Goal: Task Accomplishment & Management: Manage account settings

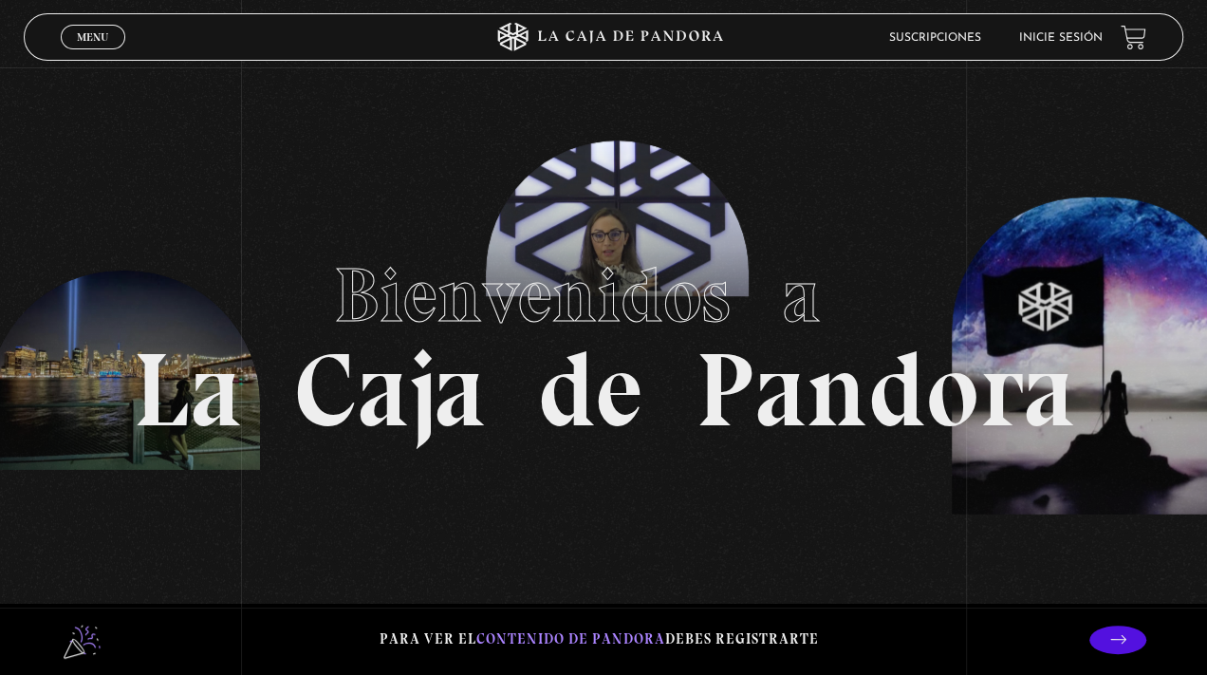
click at [1021, 35] on link "Inicie sesión" at bounding box center [1060, 37] width 84 height 11
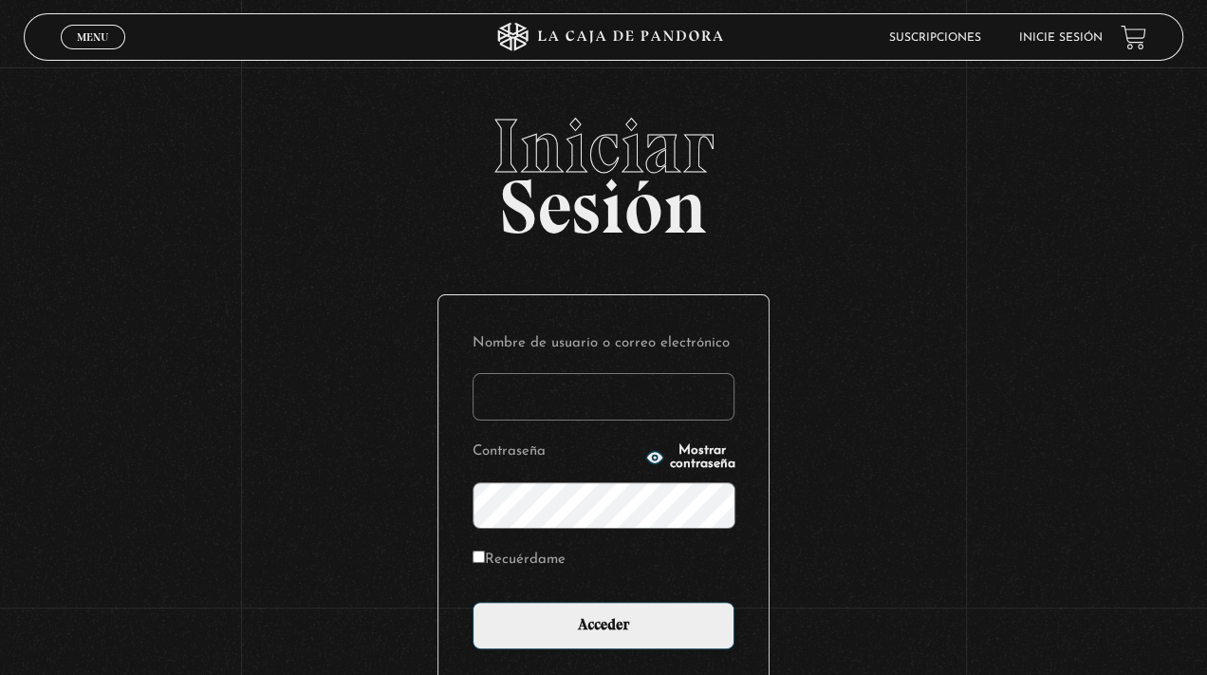
click at [612, 398] on input "Nombre de usuario o correo electrónico" at bounding box center [604, 396] width 262 height 47
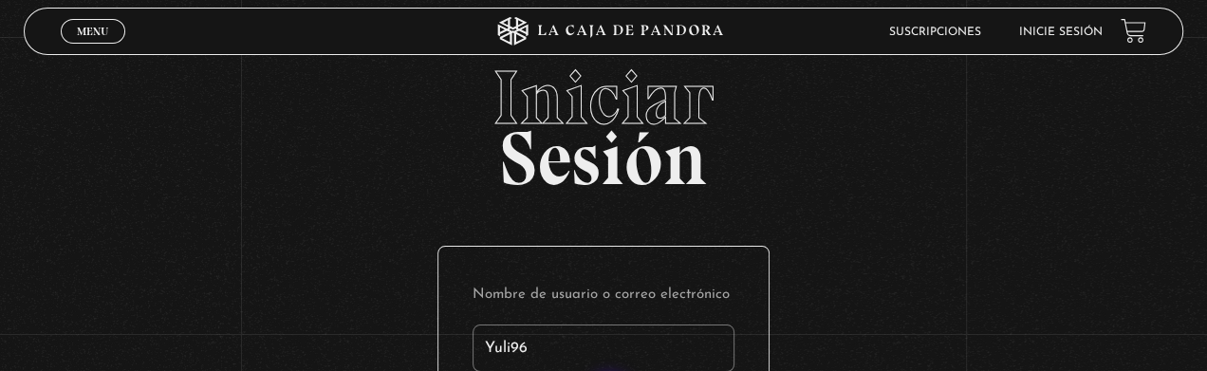
type input "Yuli96"
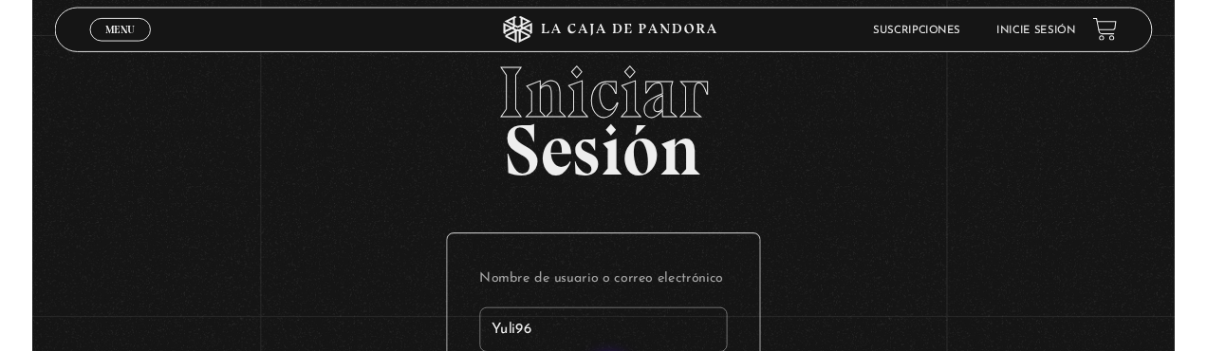
scroll to position [270, 0]
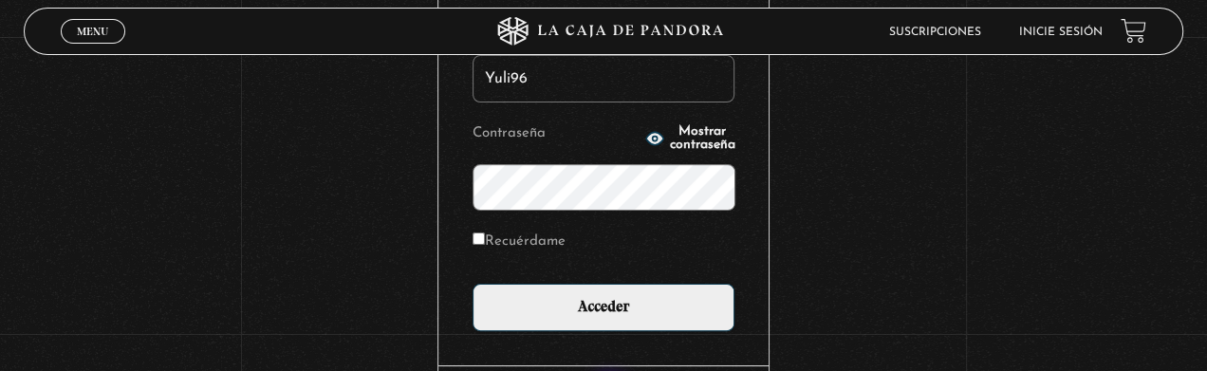
click at [473, 284] on input "Acceder" at bounding box center [604, 307] width 262 height 47
